Goal: Task Accomplishment & Management: Manage account settings

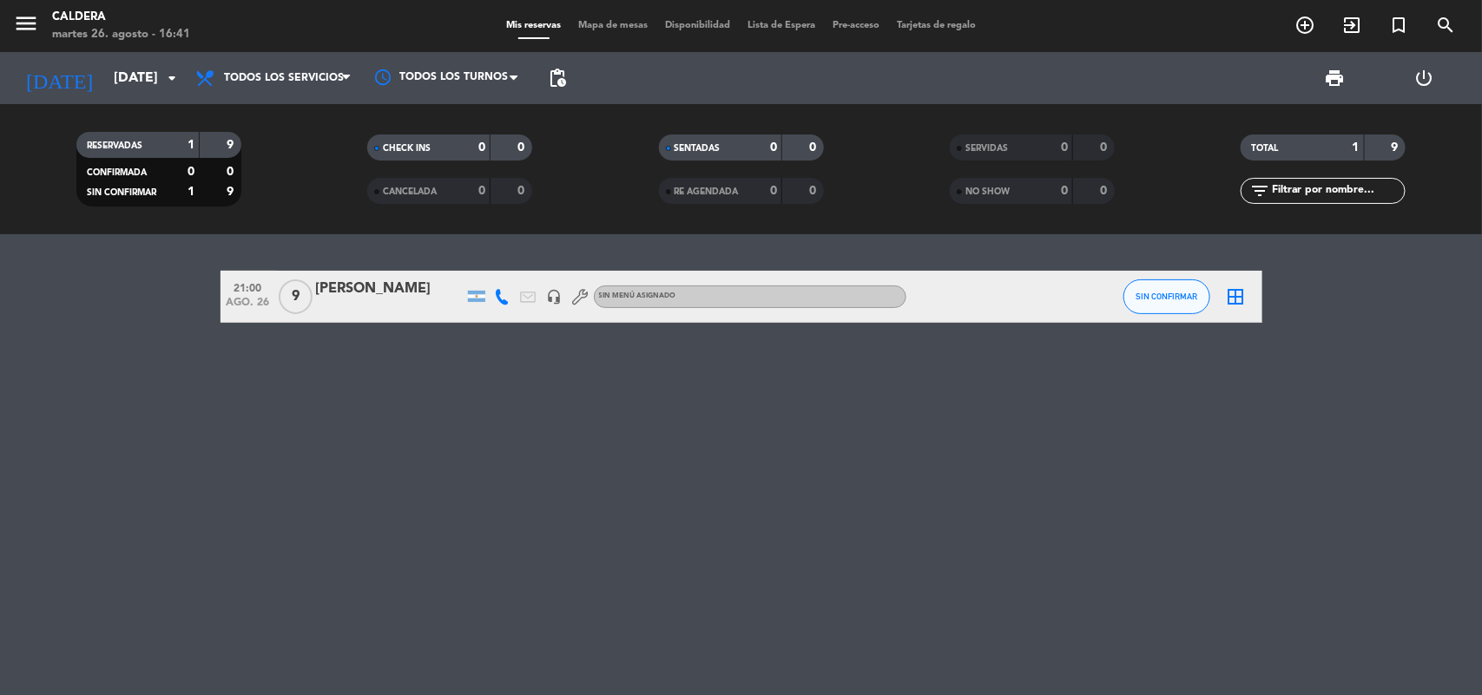
click at [75, 22] on div "Caldera" at bounding box center [121, 17] width 138 height 17
click at [74, 18] on div "Caldera" at bounding box center [121, 17] width 138 height 17
click at [28, 19] on icon "menu" at bounding box center [26, 23] width 26 height 26
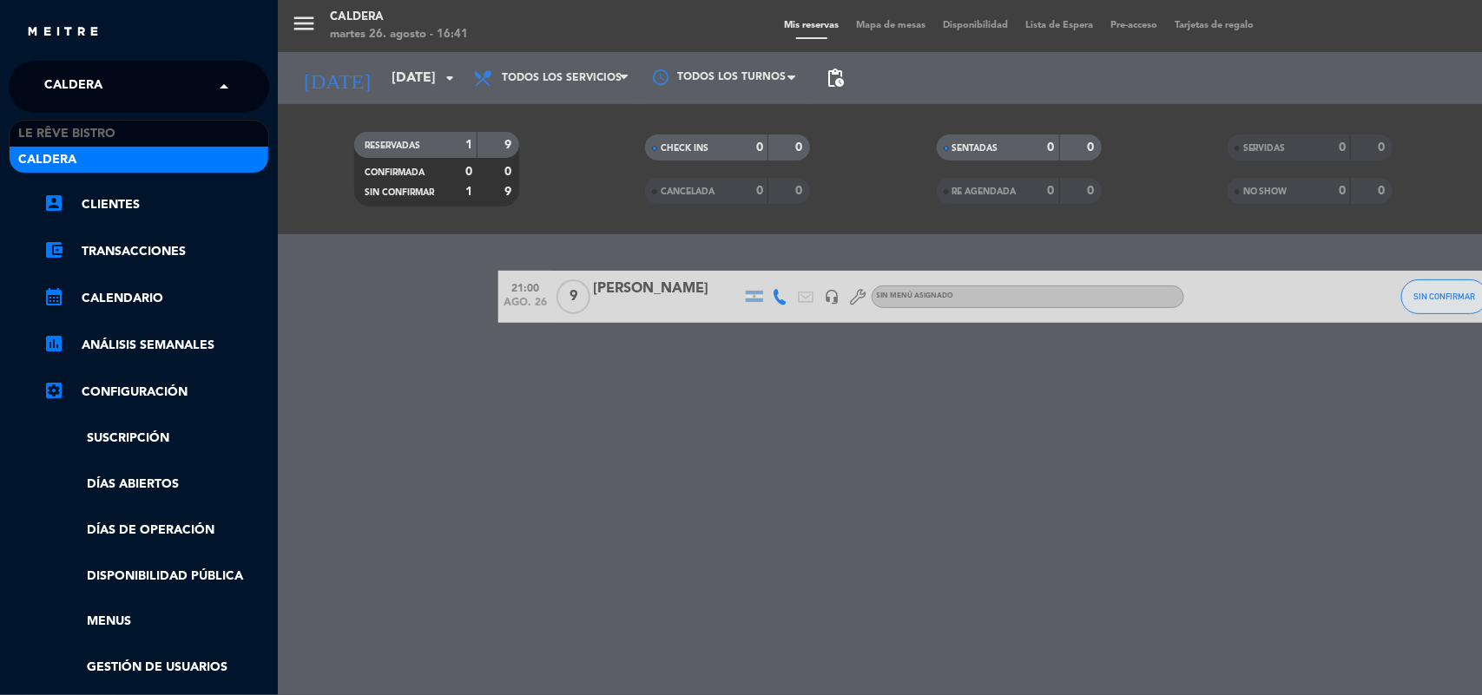
click at [126, 93] on div "× Caldera" at bounding box center [82, 87] width 91 height 36
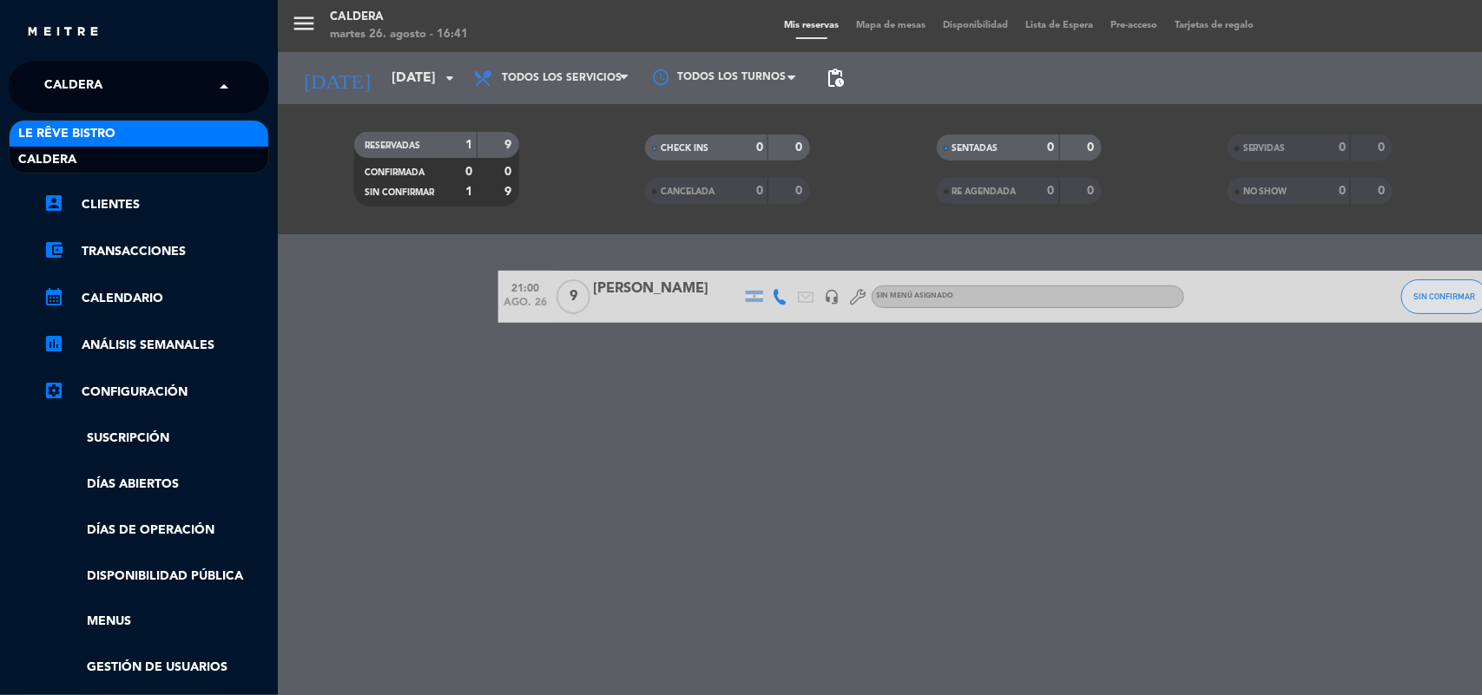
click at [122, 124] on div "Le Rêve Bistro" at bounding box center [139, 134] width 259 height 26
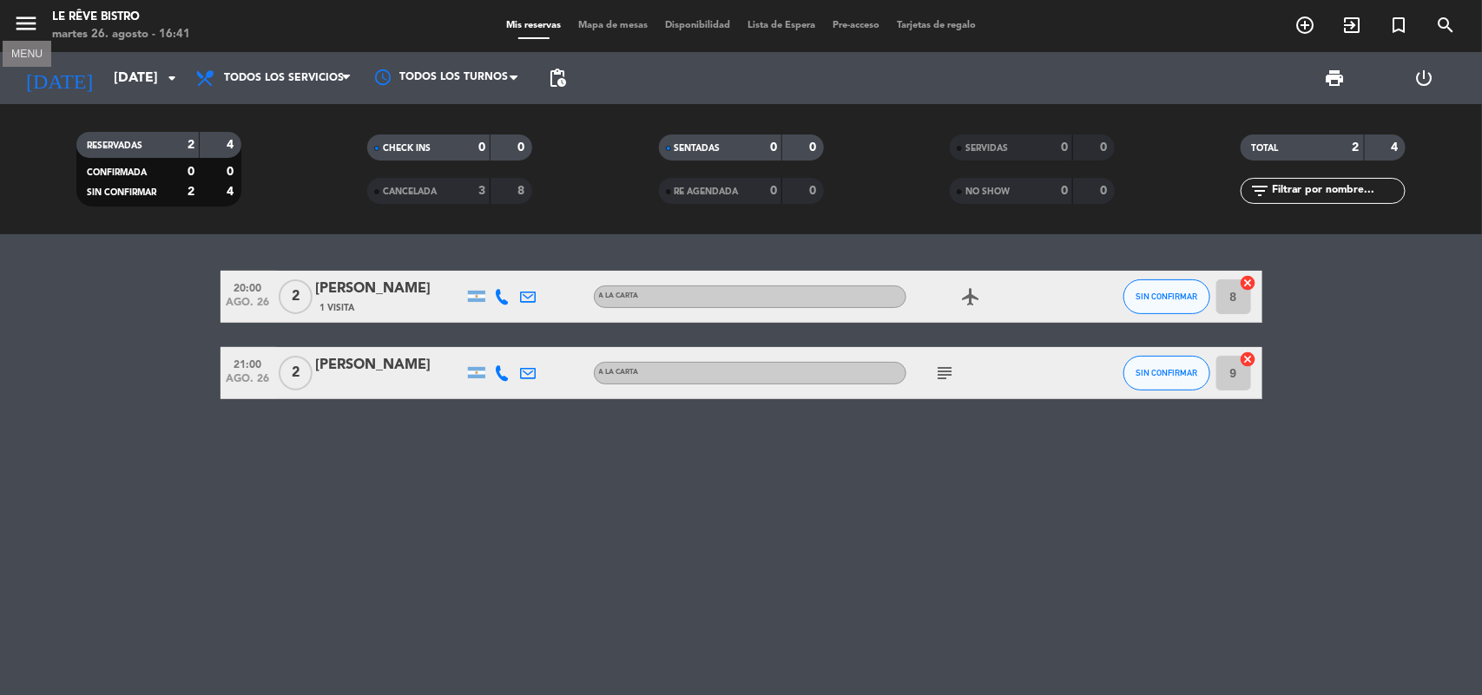
click at [36, 10] on icon "menu" at bounding box center [26, 23] width 26 height 26
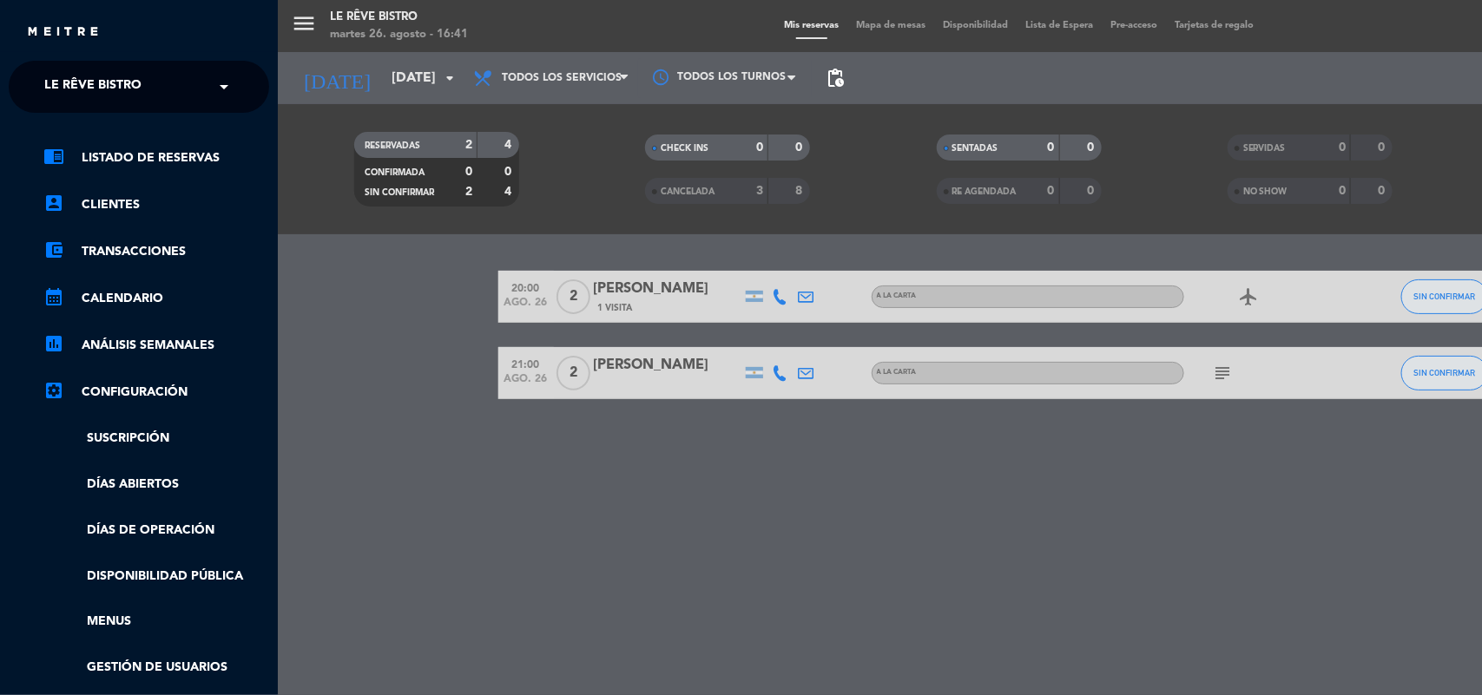
click at [89, 80] on span "Le Rêve Bistro" at bounding box center [92, 87] width 97 height 36
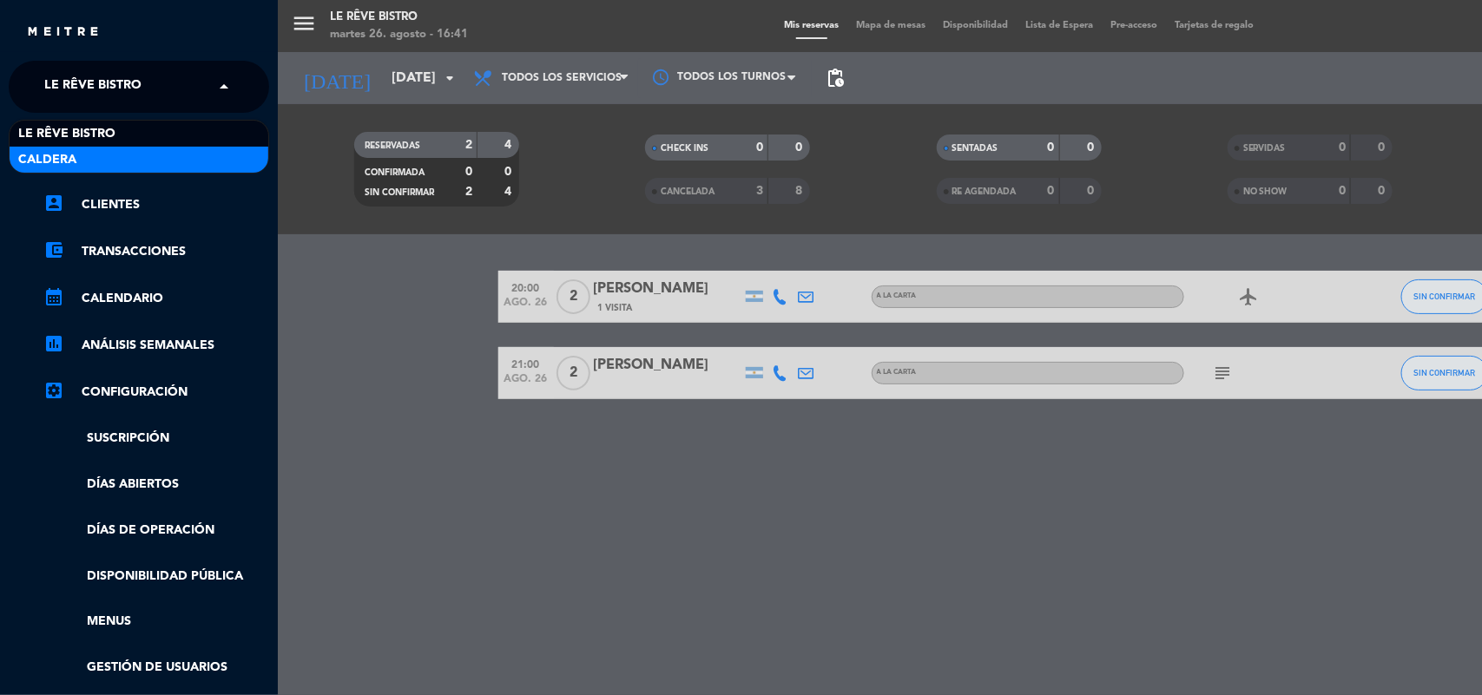
click at [139, 162] on div "Caldera" at bounding box center [139, 160] width 259 height 26
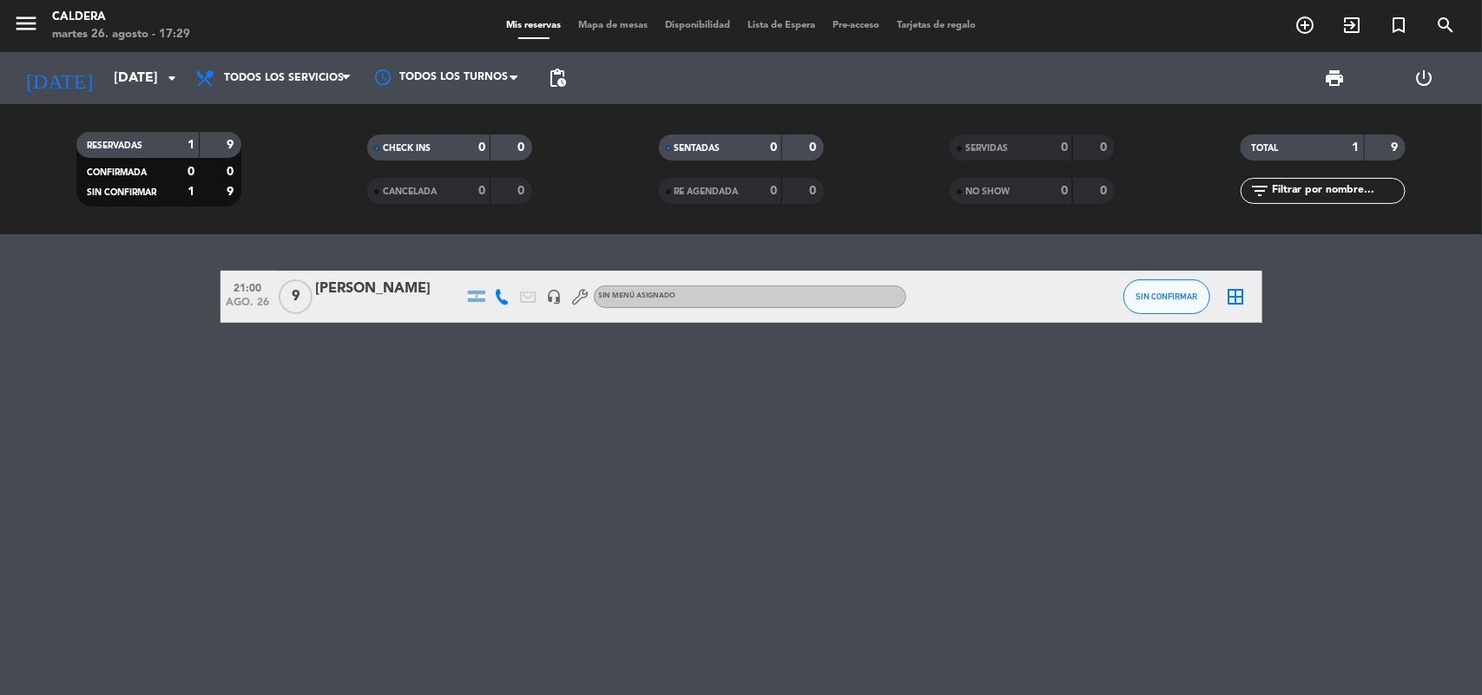
click at [839, 514] on div "21:00 [DATE] 9 Delfina De La Torre headset_mic Sin menú asignado SIN CONFIRMAR …" at bounding box center [741, 464] width 1482 height 461
click at [793, 612] on div "21:00 [DATE] 9 Delfina De La Torre headset_mic Sin menú asignado SIN CONFIRMAR …" at bounding box center [741, 464] width 1482 height 461
